Goal: Task Accomplishment & Management: Complete application form

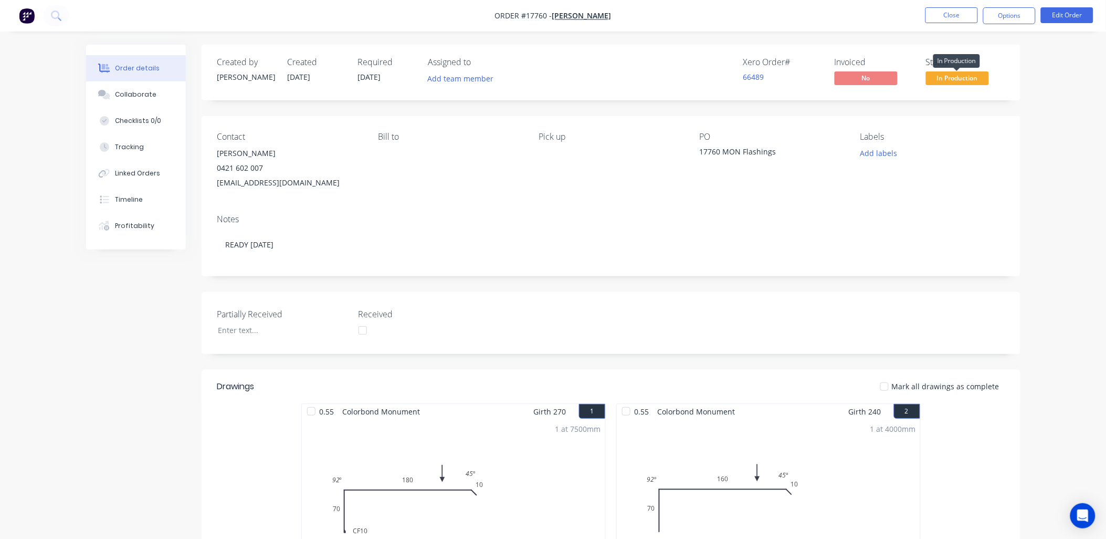
click at [962, 79] on span "In Production" at bounding box center [957, 77] width 63 height 13
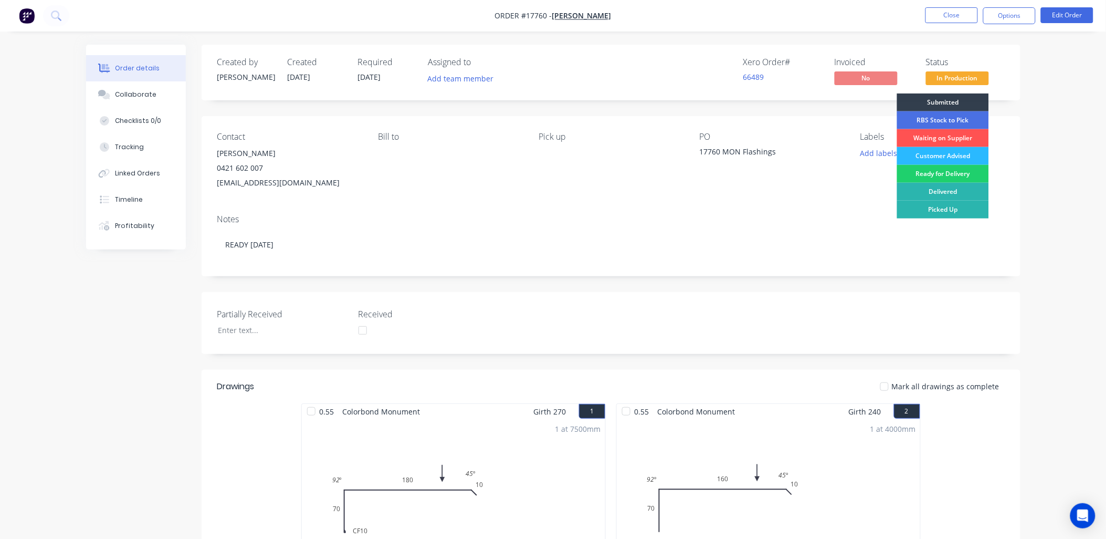
click at [964, 154] on div "Customer Advised" at bounding box center [943, 156] width 92 height 18
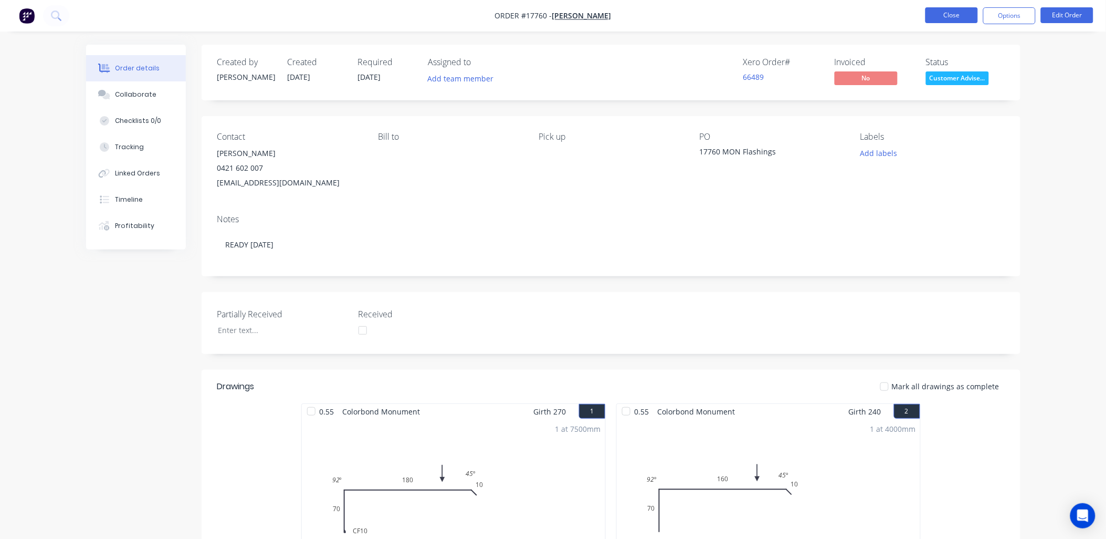
click at [962, 18] on button "Close" at bounding box center [952, 15] width 53 height 16
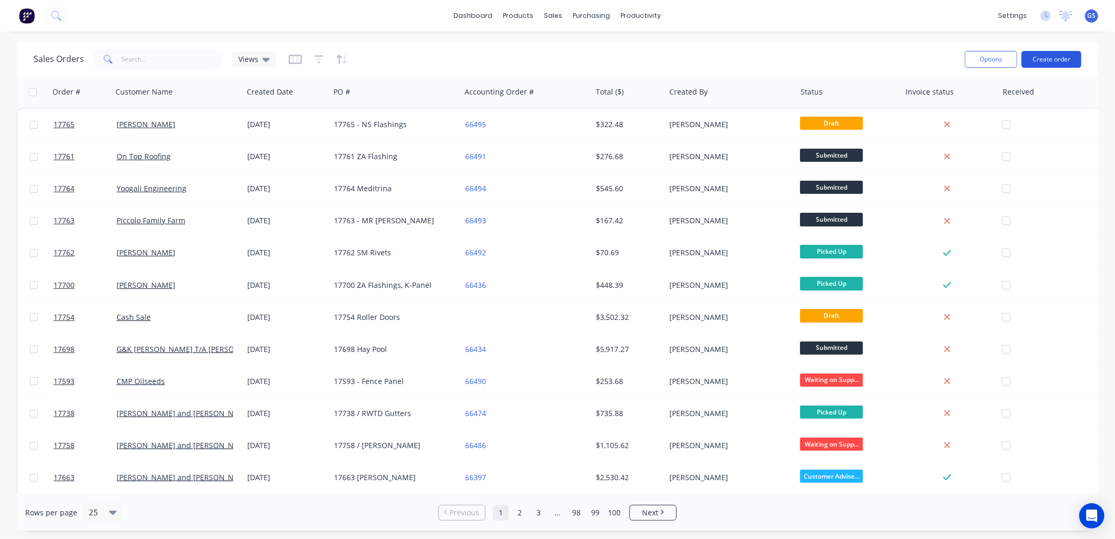
click at [1038, 59] on button "Create order" at bounding box center [1052, 59] width 60 height 17
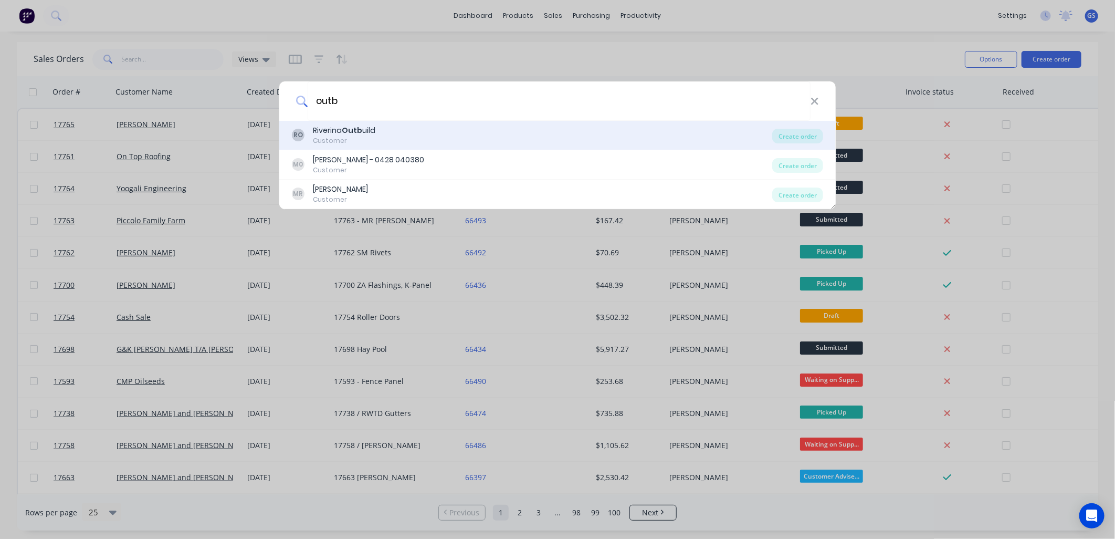
type input "outb"
click at [352, 133] on b "Outb" at bounding box center [352, 130] width 20 height 11
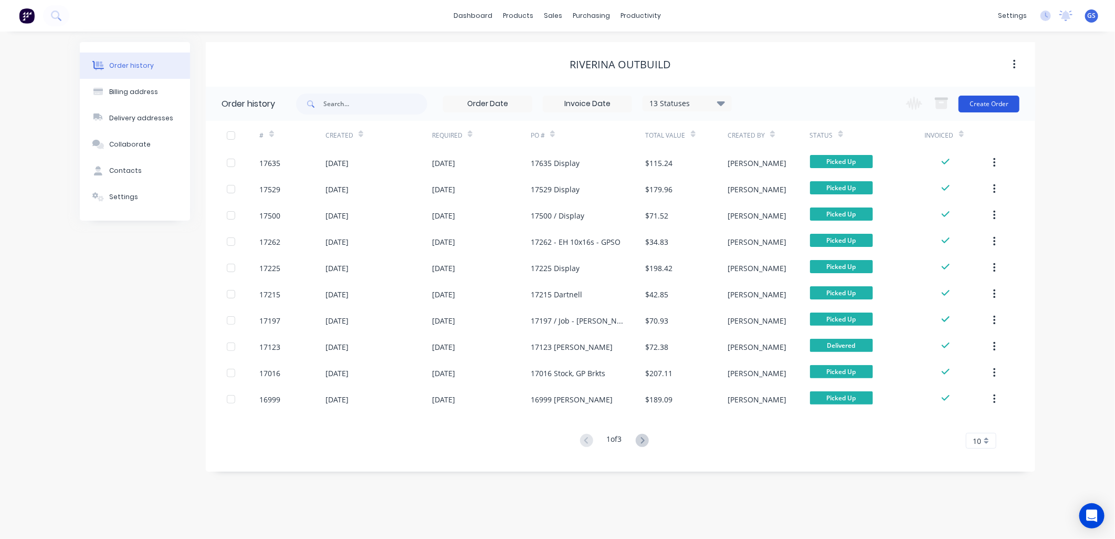
click at [986, 106] on button "Create Order" at bounding box center [989, 104] width 61 height 17
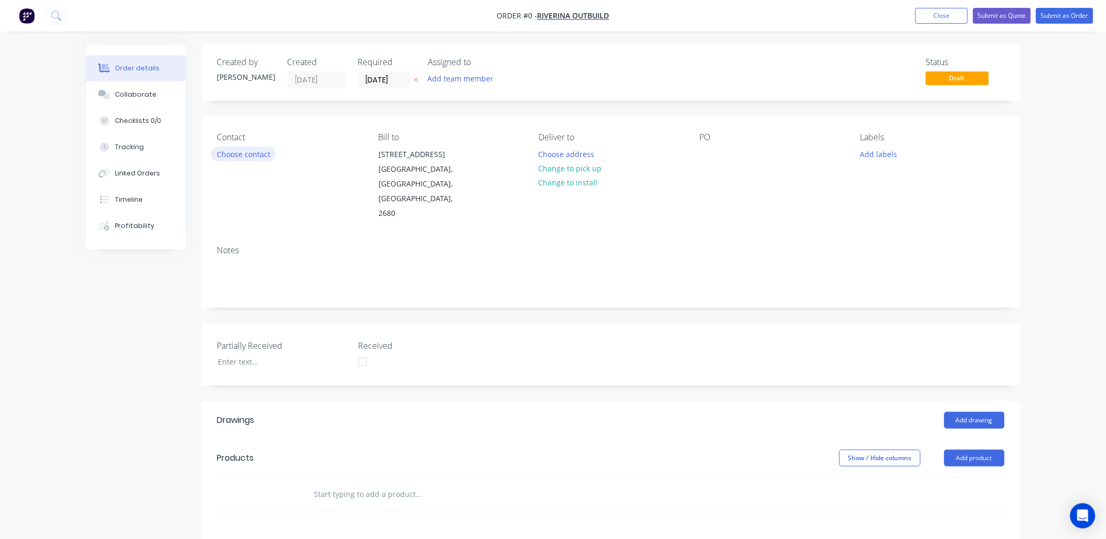
click at [253, 153] on button "Choose contact" at bounding box center [243, 154] width 65 height 14
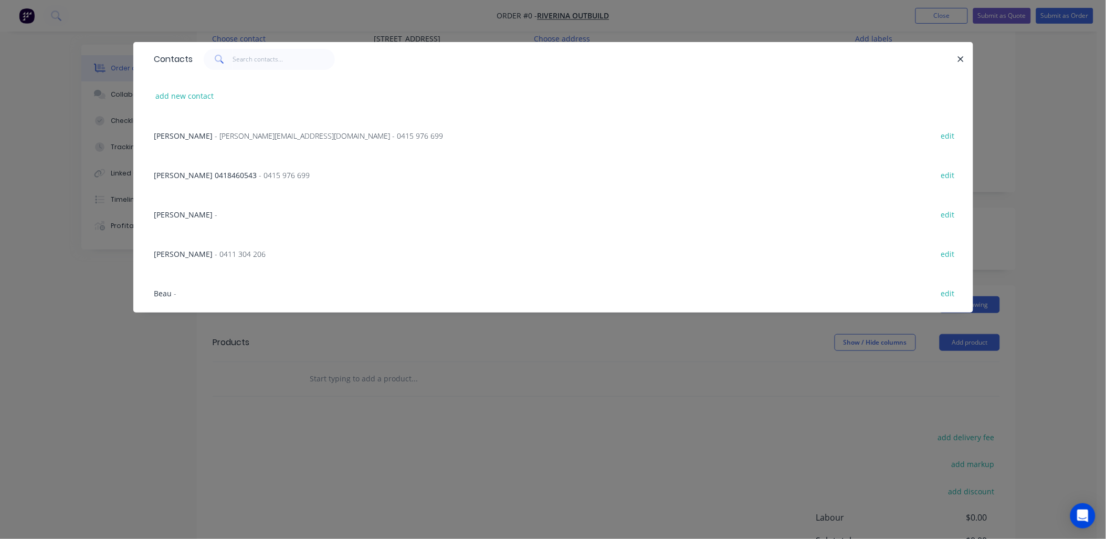
scroll to position [117, 0]
click at [170, 291] on span "Beau" at bounding box center [163, 293] width 18 height 10
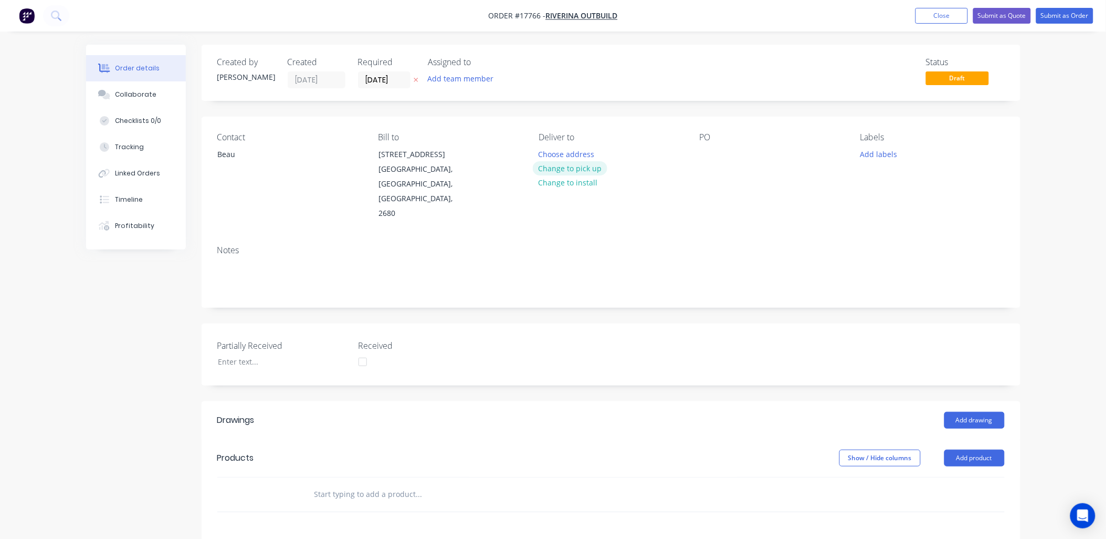
click at [580, 165] on button "Change to pick up" at bounding box center [570, 168] width 75 height 14
click at [708, 160] on div at bounding box center [708, 154] width 17 height 15
click at [970, 450] on button "Add product" at bounding box center [975, 458] width 60 height 17
click at [956, 477] on div "Product catalogue" at bounding box center [955, 484] width 81 height 15
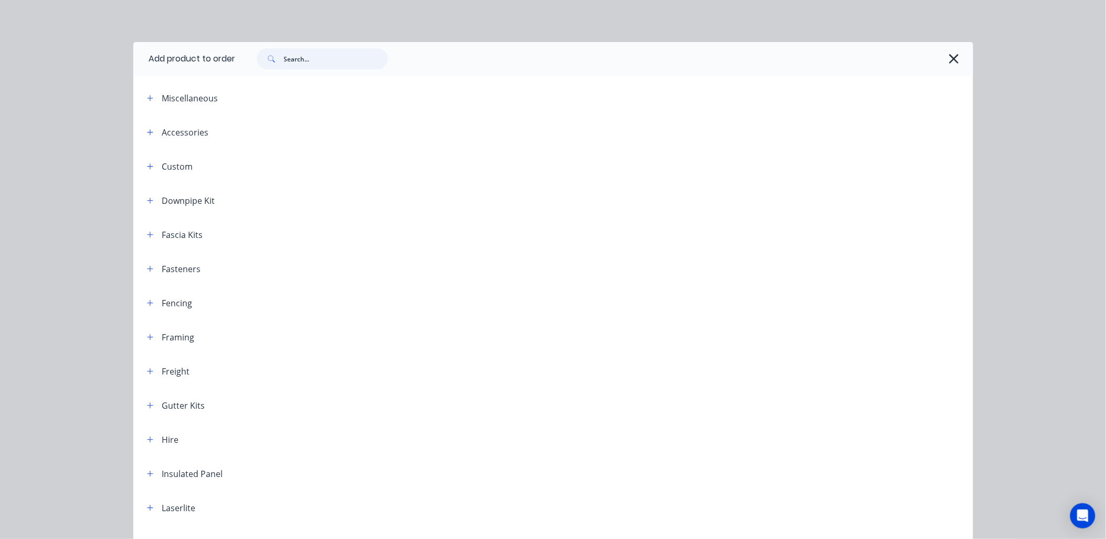
click at [358, 56] on input "text" at bounding box center [336, 58] width 104 height 21
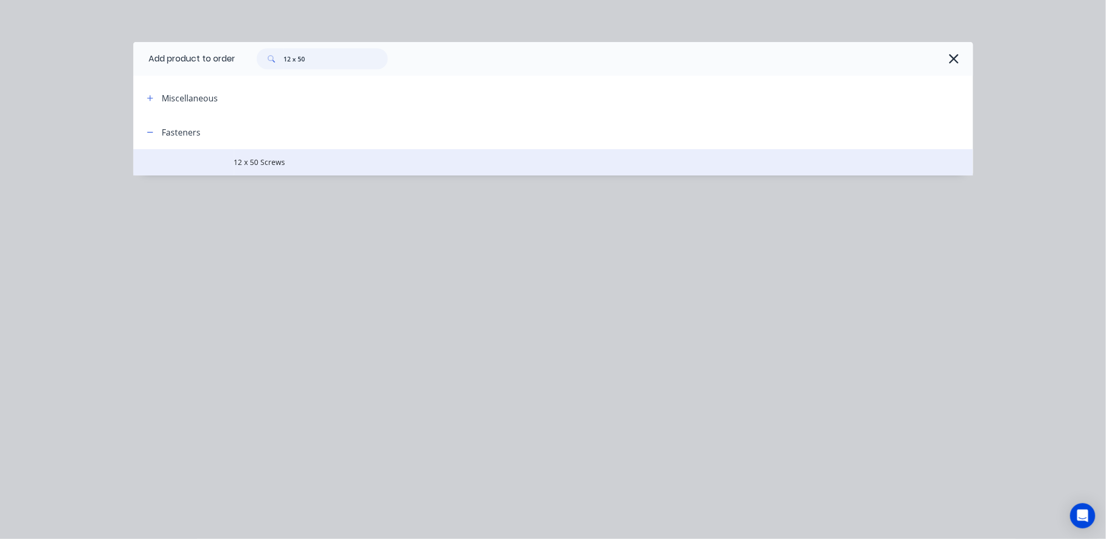
type input "12 x 50"
click at [257, 161] on span "12 x 50 Screws" at bounding box center [529, 161] width 591 height 11
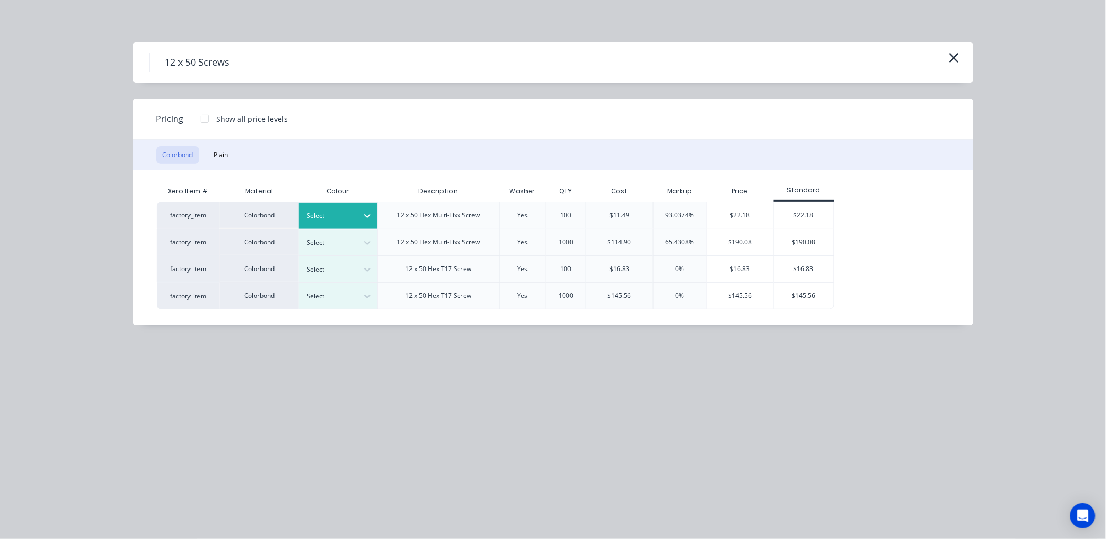
click at [364, 211] on icon at bounding box center [367, 216] width 11 height 11
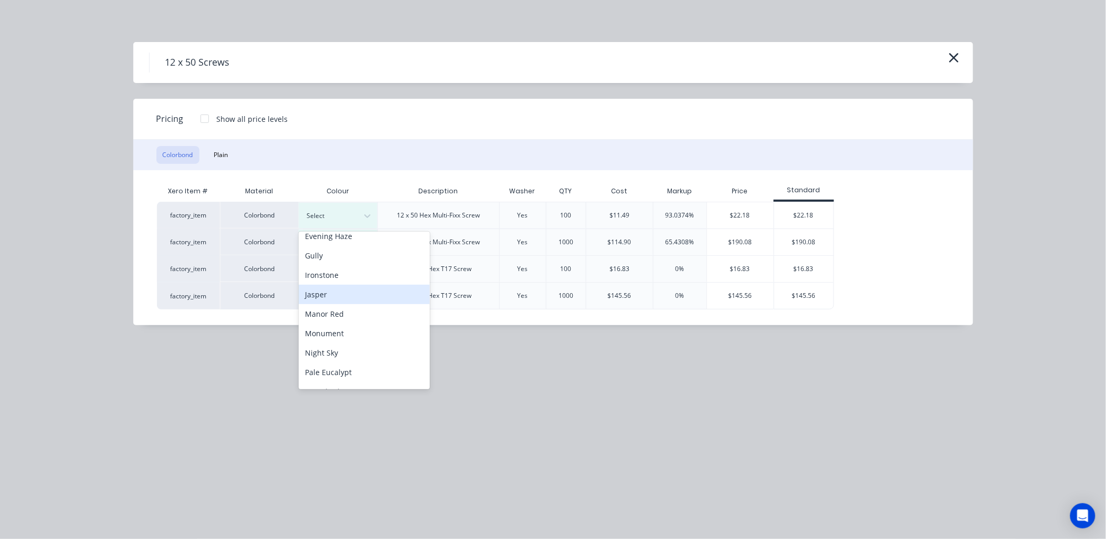
scroll to position [233, 0]
click at [350, 302] on div "Pale Eucalypt" at bounding box center [364, 301] width 131 height 19
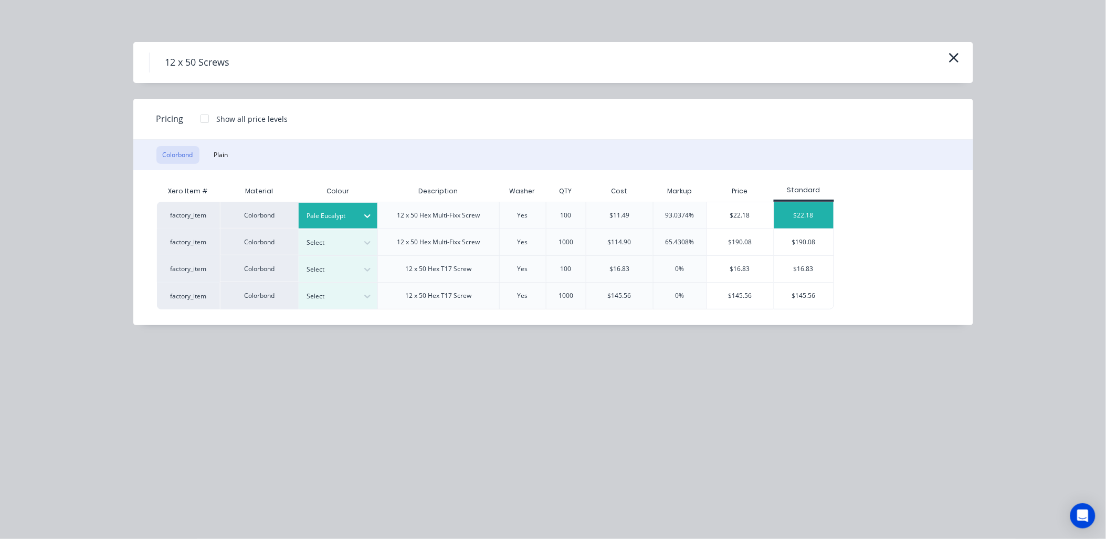
click at [821, 205] on div "$22.18" at bounding box center [804, 215] width 59 height 26
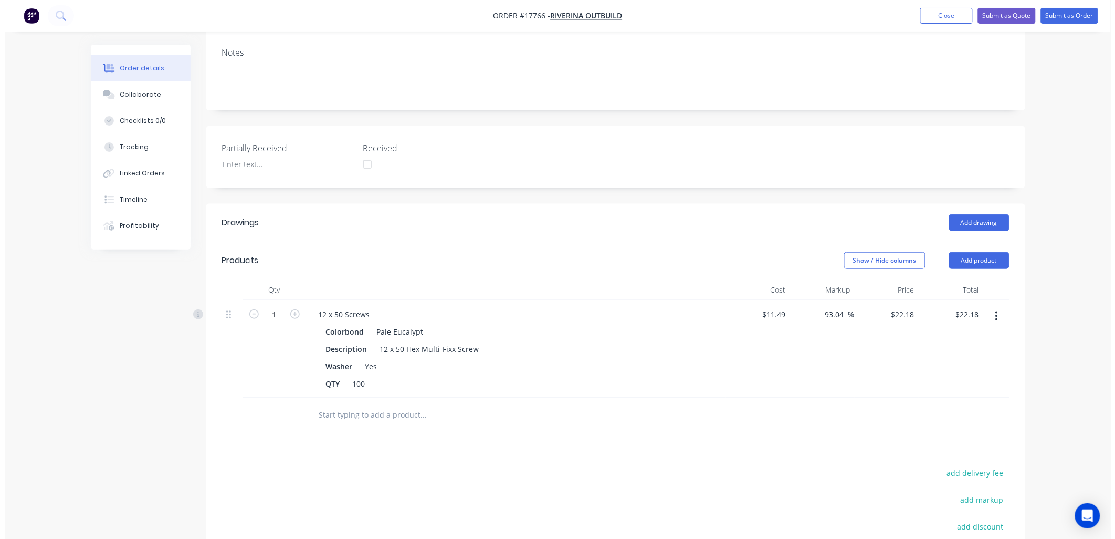
scroll to position [0, 0]
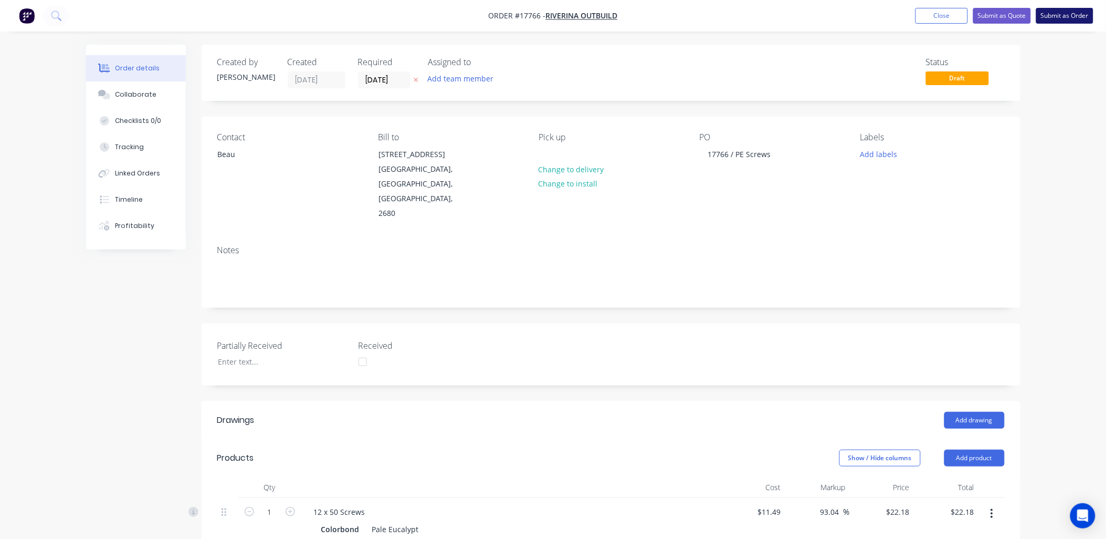
click at [1074, 11] on button "Submit as Order" at bounding box center [1065, 16] width 57 height 16
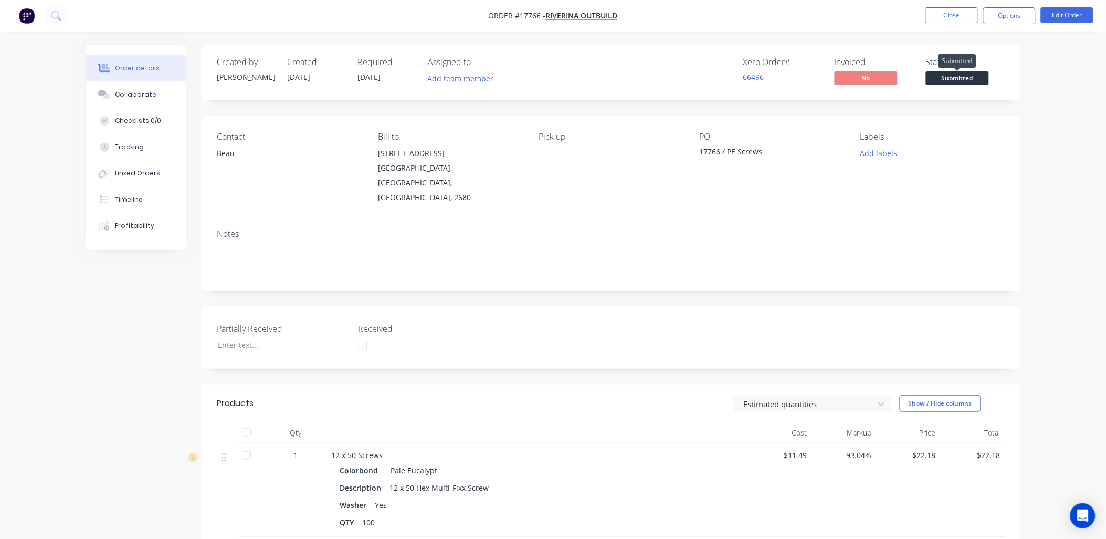
click at [973, 75] on span "Submitted" at bounding box center [957, 77] width 63 height 13
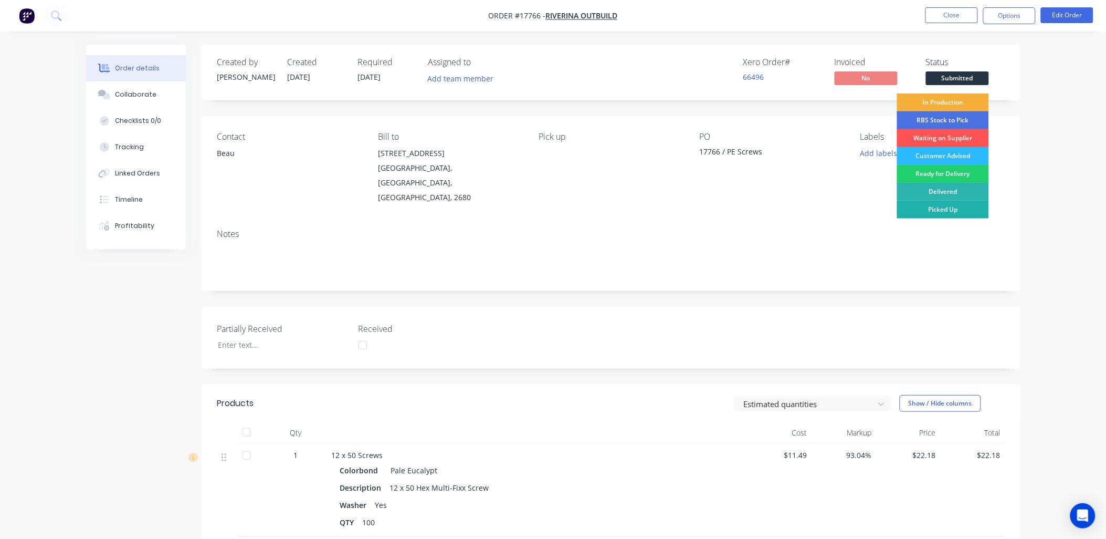
click at [953, 204] on div "Picked Up" at bounding box center [943, 210] width 92 height 18
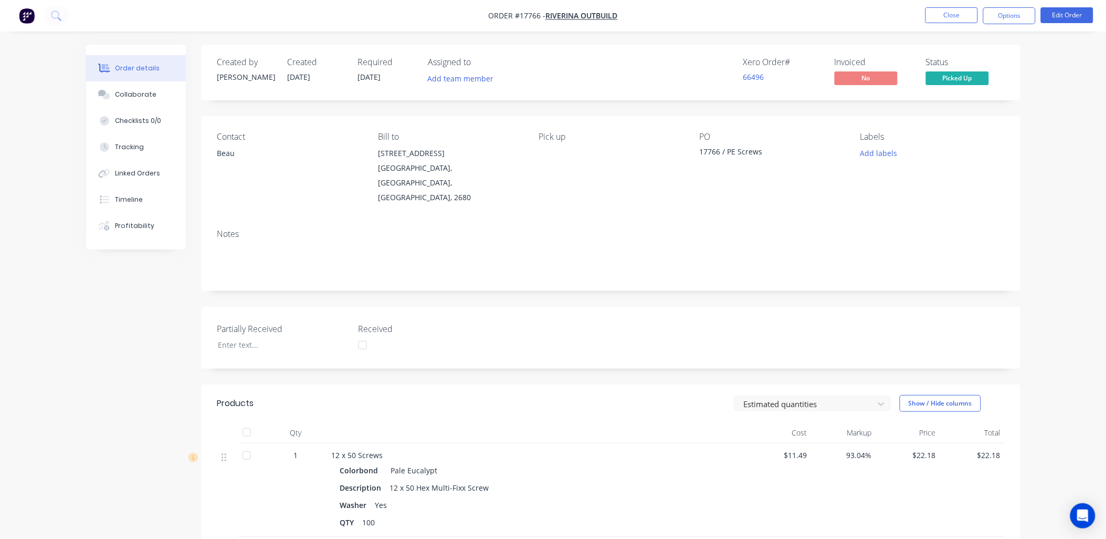
click at [70, 323] on div "Order details Collaborate Checklists 0/0 Tracking Linked Orders Timeline Profit…" at bounding box center [553, 362] width 1106 height 724
click at [952, 12] on button "Close" at bounding box center [952, 15] width 53 height 16
